Goal: Communication & Community: Answer question/provide support

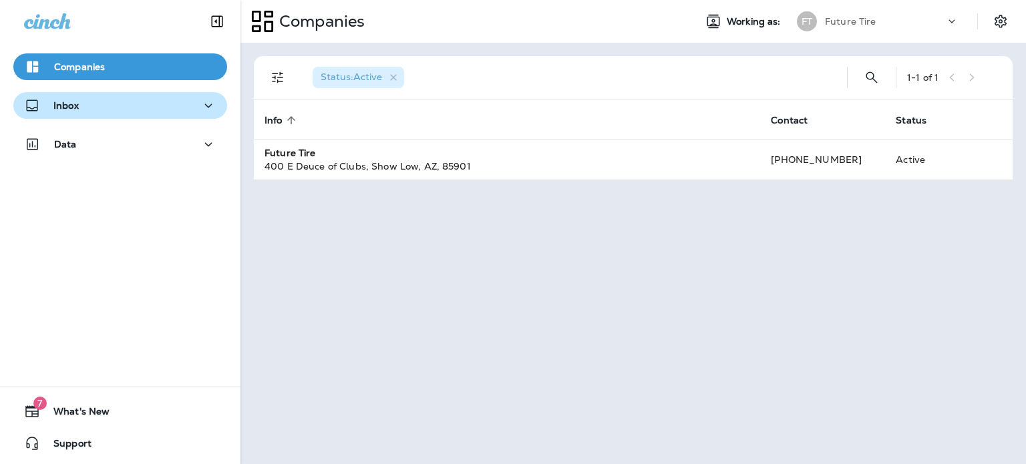
click at [82, 108] on div "Inbox" at bounding box center [120, 106] width 192 height 17
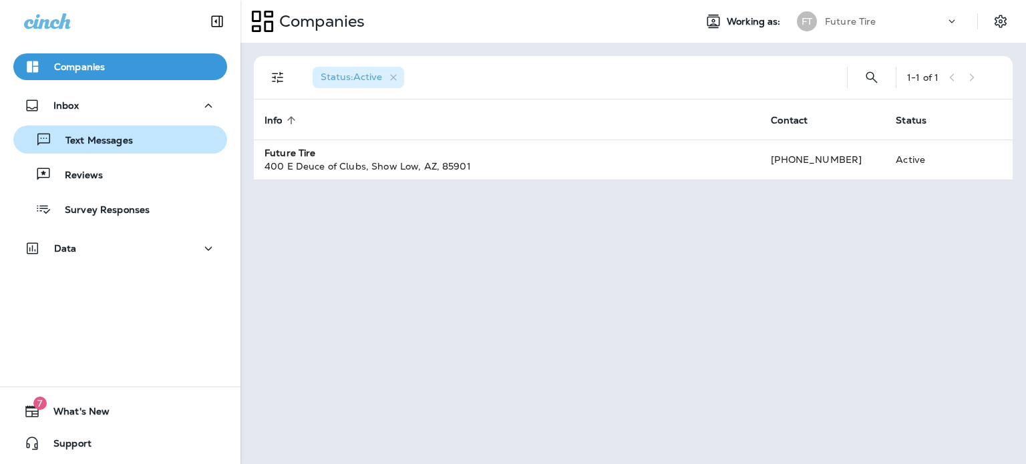
click at [102, 143] on p "Text Messages" at bounding box center [92, 141] width 81 height 13
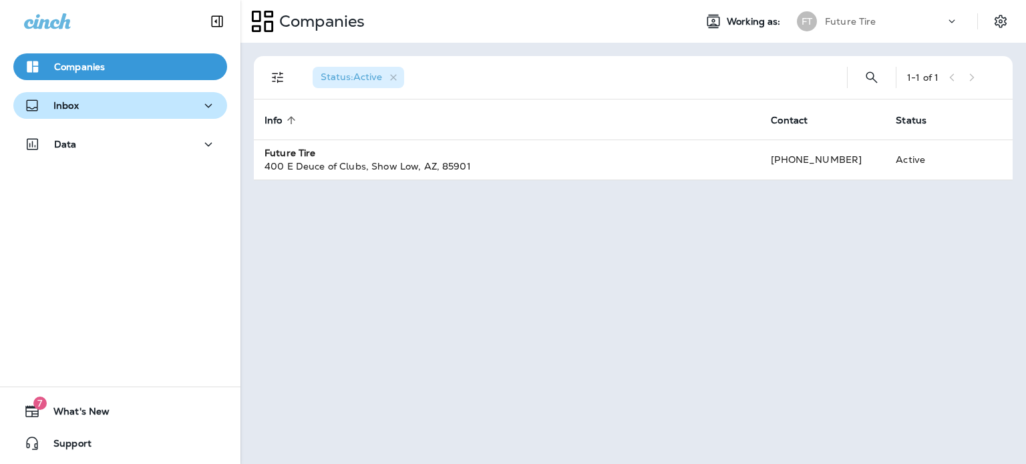
click at [84, 105] on div "Inbox" at bounding box center [120, 106] width 192 height 17
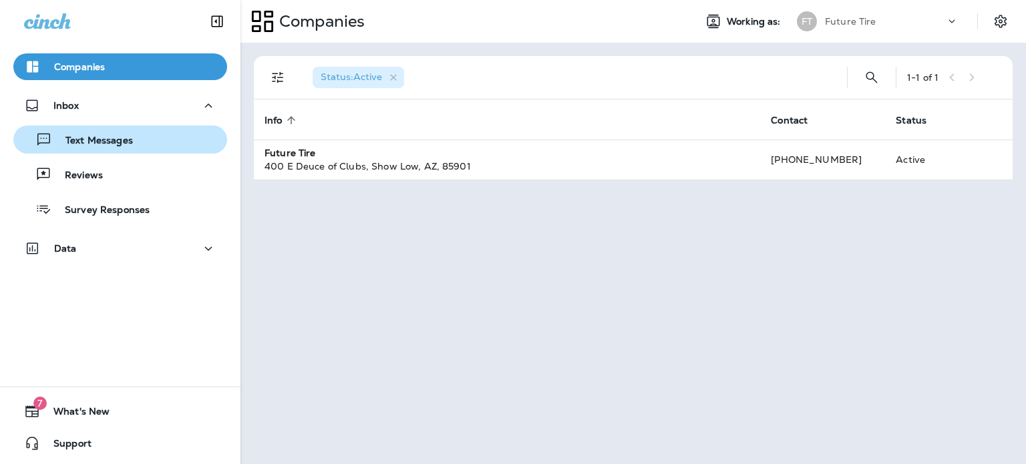
click at [98, 144] on p "Text Messages" at bounding box center [92, 141] width 81 height 13
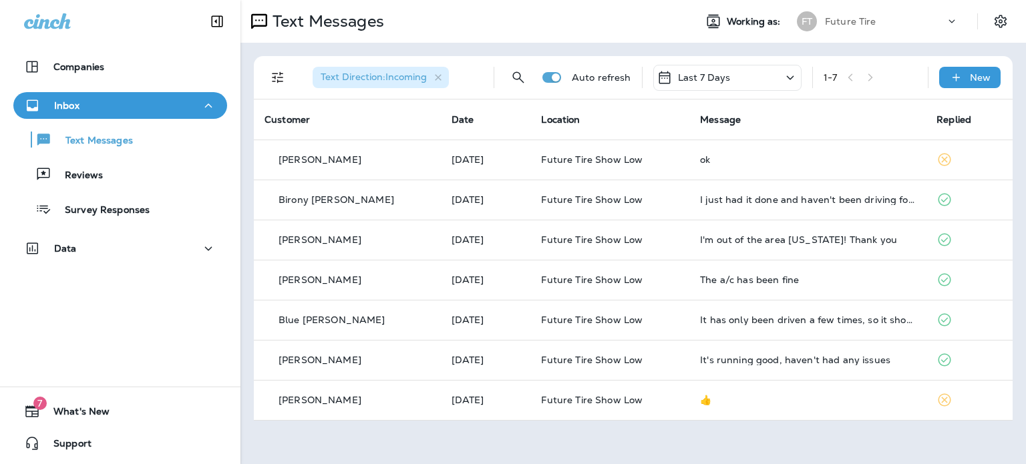
click at [311, 448] on div "Text Messages Working as: FT Future Tire Text Direction : Incoming Auto refresh…" at bounding box center [633, 232] width 786 height 464
